Goal: Information Seeking & Learning: Stay updated

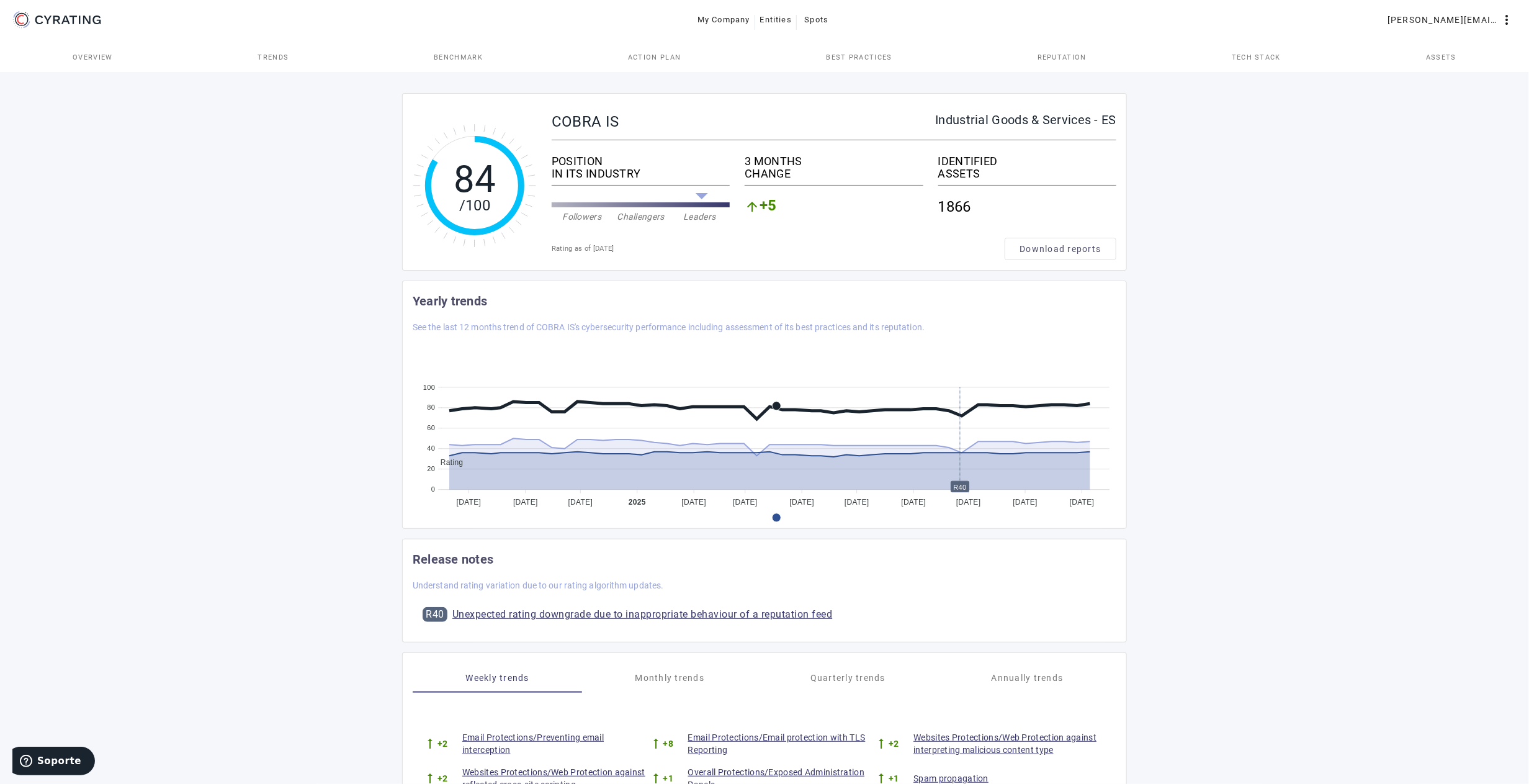
click at [814, 616] on link "Unexpected rating downgrade due to inappropriate behaviour of a reputation feed" at bounding box center [643, 614] width 380 height 15
